Goal: Communication & Community: Ask a question

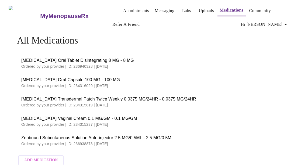
click at [160, 11] on link "Messaging" at bounding box center [165, 11] width 20 height 8
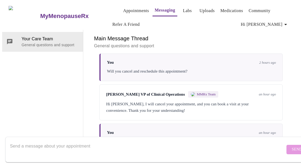
scroll to position [405, 0]
click at [111, 141] on textarea "Send a message about your appointment" at bounding box center [147, 149] width 275 height 17
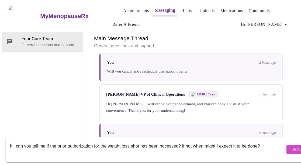
click at [163, 141] on textarea "hi. can you tell me if the prior authorization for the weight loss shot has bee…" at bounding box center [147, 149] width 275 height 17
type textarea "hi. can you tell me if the prior authorization for the weight loss shot has bee…"
click at [292, 147] on span "Send" at bounding box center [297, 150] width 10 height 7
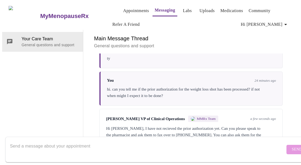
scroll to position [490, 0]
drag, startPoint x: 201, startPoint y: 106, endPoint x: 169, endPoint y: 108, distance: 32.1
click at [169, 126] on div "Hi [PERSON_NAME], I have not recieved the prior authorization yet. Can you plea…" at bounding box center [191, 135] width 170 height 19
click at [229, 126] on div "Hi [PERSON_NAME], I have not recieved the prior authorization yet. Can you plea…" at bounding box center [191, 135] width 170 height 19
click at [181, 126] on div "Hi [PERSON_NAME], I have not recieved the prior authorization yet. Can you plea…" at bounding box center [191, 135] width 170 height 19
